Goal: Navigation & Orientation: Find specific page/section

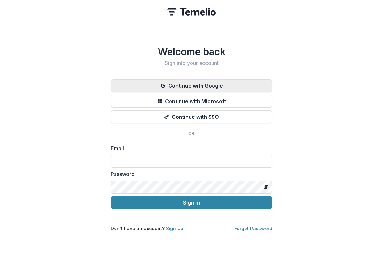
click at [197, 84] on button "Continue with Google" at bounding box center [192, 85] width 162 height 13
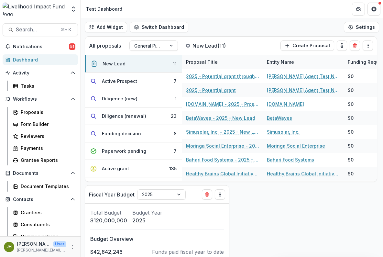
scroll to position [56, 0]
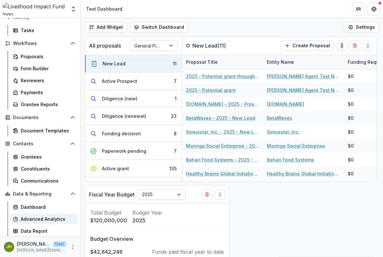
click at [42, 220] on div "Advanced Analytics" at bounding box center [47, 219] width 52 height 7
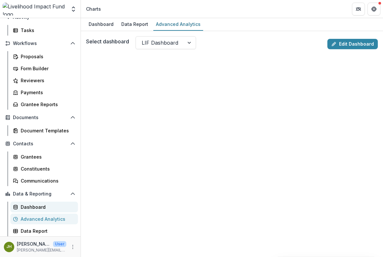
click at [40, 205] on div "Dashboard" at bounding box center [47, 207] width 52 height 7
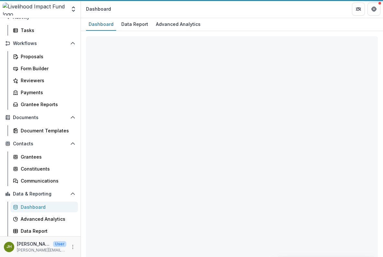
select select "**********"
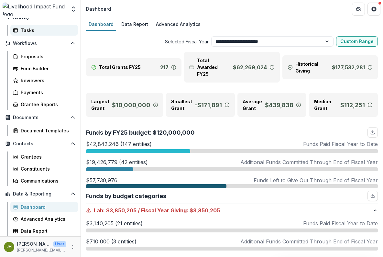
click at [32, 33] on div "Tasks" at bounding box center [47, 30] width 52 height 7
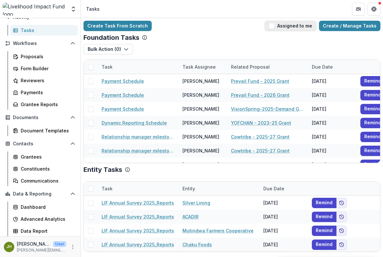
click at [275, 27] on span "button" at bounding box center [272, 26] width 6 height 6
